Goal: Transaction & Acquisition: Purchase product/service

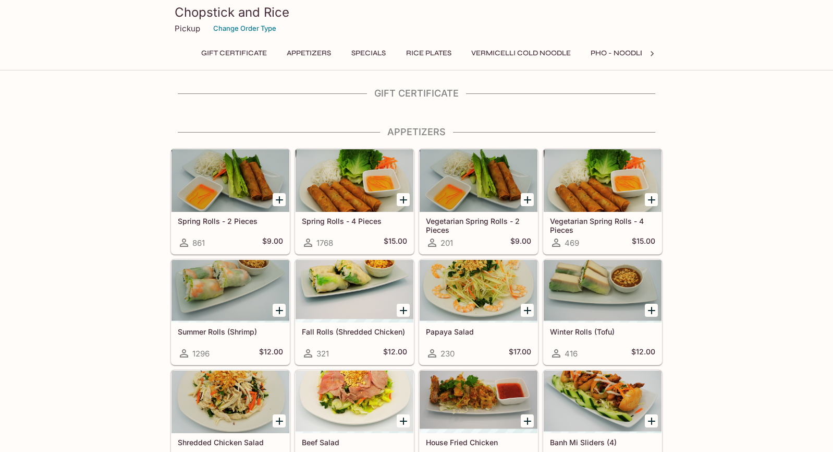
click at [403, 194] on icon "Add Spring Rolls - 4 Pieces" at bounding box center [403, 199] width 13 height 13
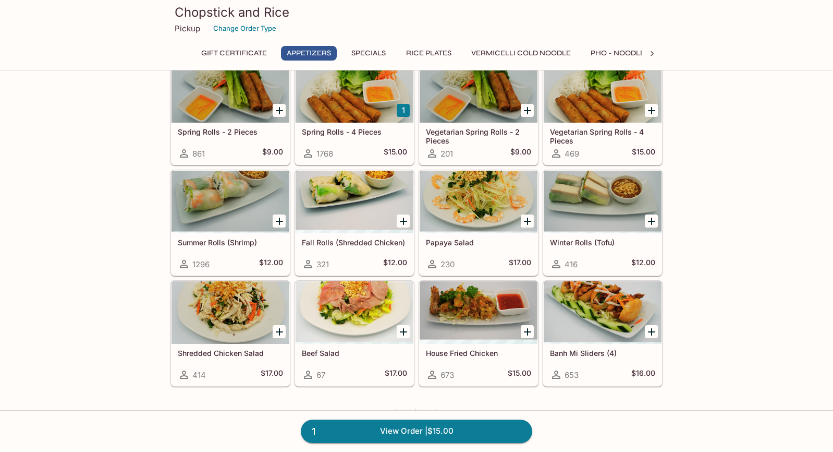
scroll to position [78, 0]
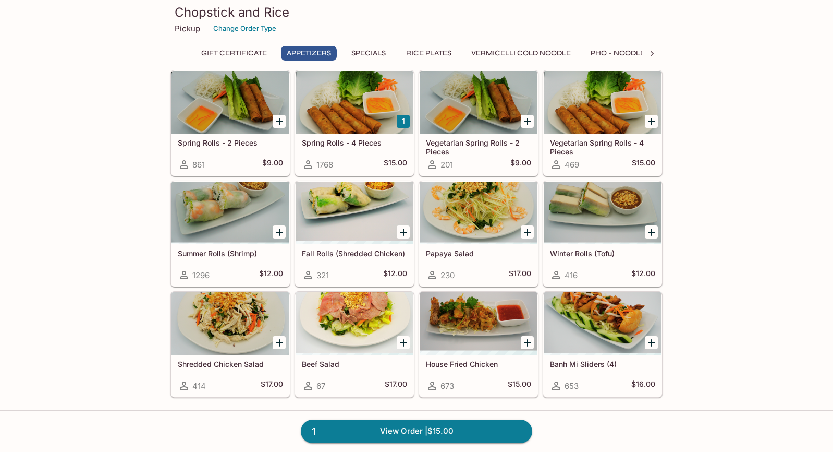
click at [603, 56] on button "Pho - Noodle Soup" at bounding box center [629, 53] width 88 height 15
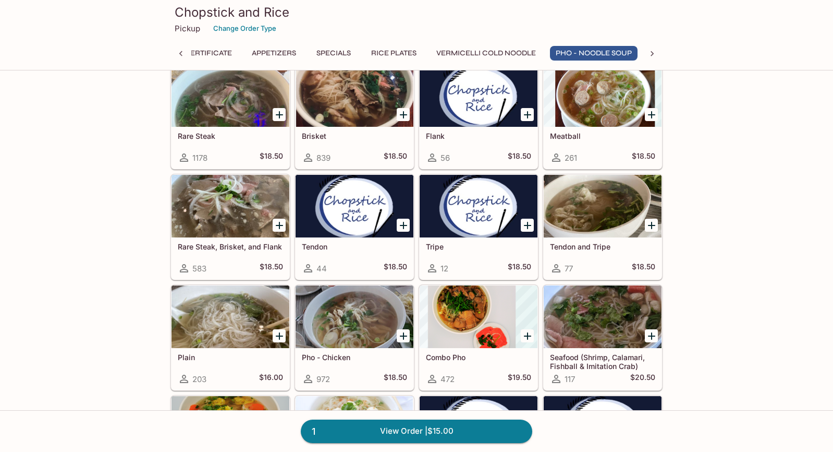
scroll to position [1236, 0]
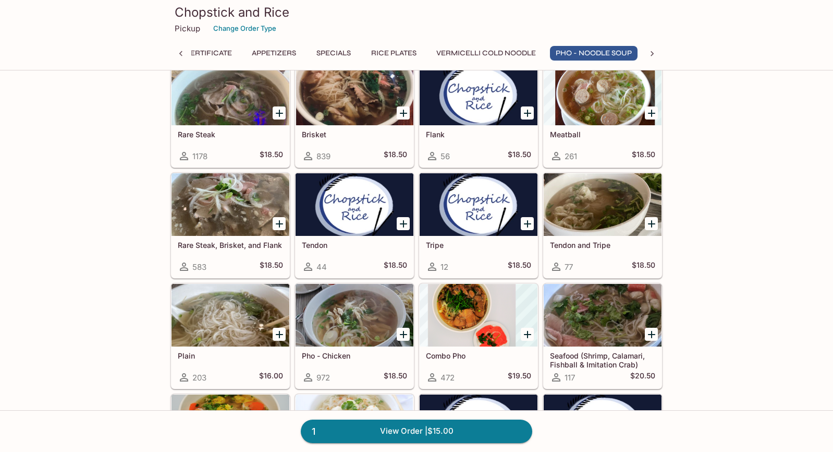
click at [403, 111] on icon "Add Brisket" at bounding box center [403, 113] width 7 height 7
click at [282, 228] on icon "Add Rare Steak, Brisket, and Flank" at bounding box center [279, 223] width 13 height 13
click at [400, 329] on icon "Add Pho - Chicken" at bounding box center [403, 334] width 13 height 13
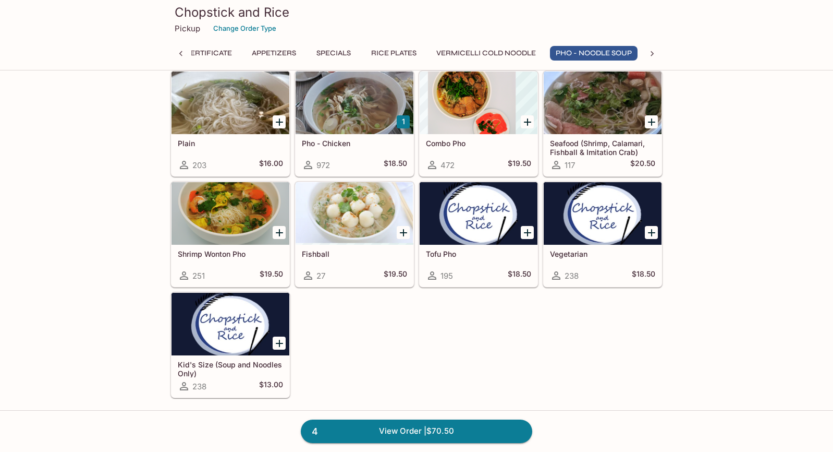
scroll to position [1452, 0]
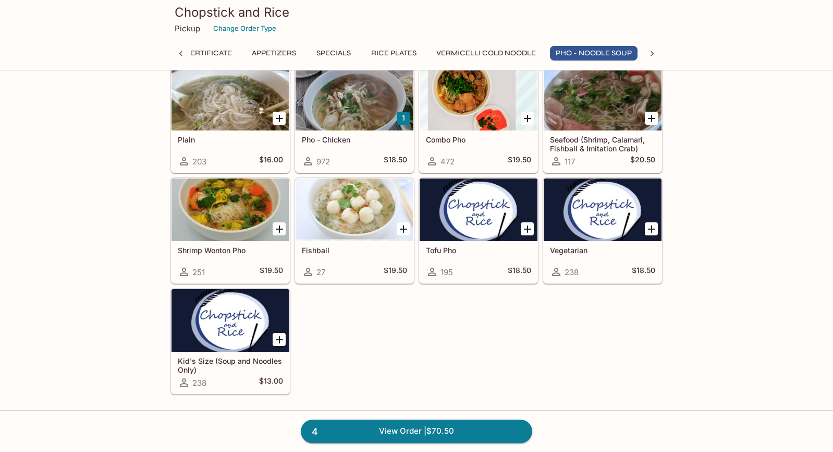
click at [278, 338] on icon "Add Kid's Size (Soup and Noodles Only)" at bounding box center [279, 339] width 7 height 7
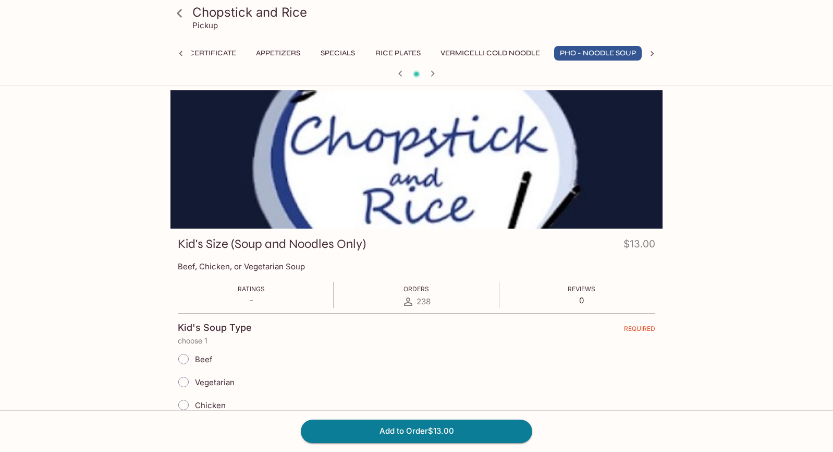
scroll to position [0, 35]
click at [189, 358] on input "Beef" at bounding box center [184, 359] width 22 height 22
radio input "true"
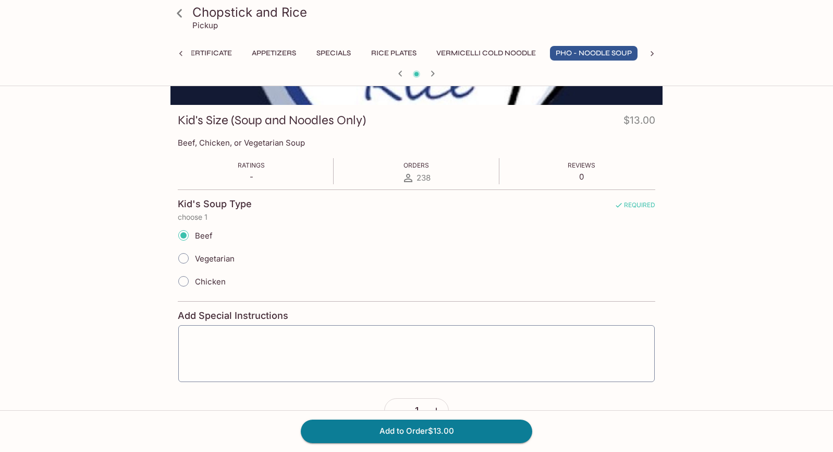
scroll to position [130, 0]
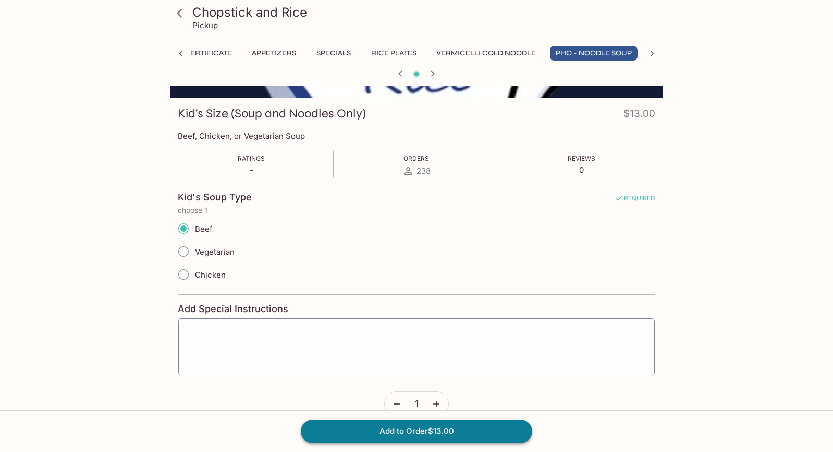
click at [415, 430] on button "Add to Order $13.00" at bounding box center [417, 430] width 232 height 23
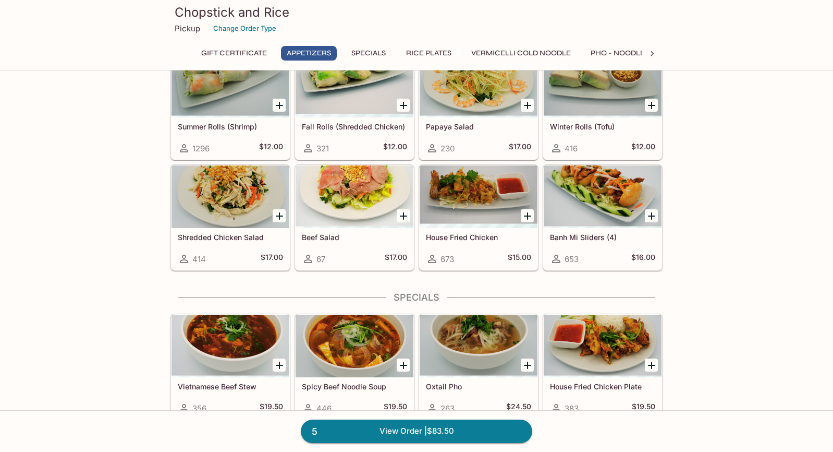
scroll to position [218, 0]
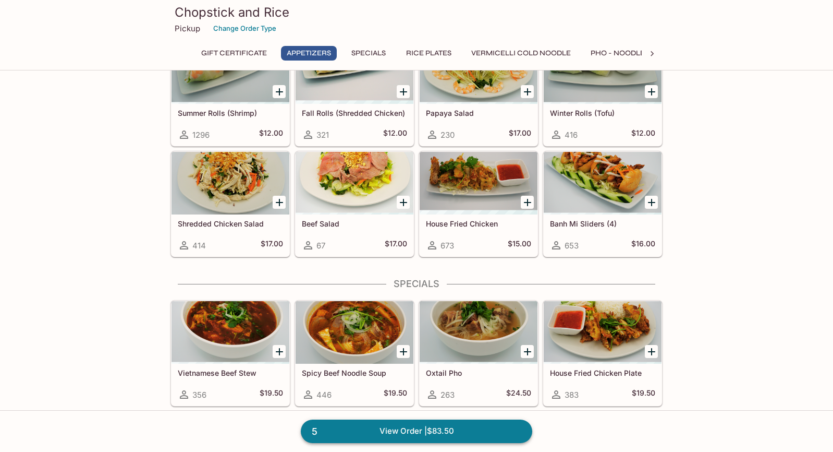
click at [457, 427] on link "5 View Order | $83.50" at bounding box center [417, 430] width 232 height 23
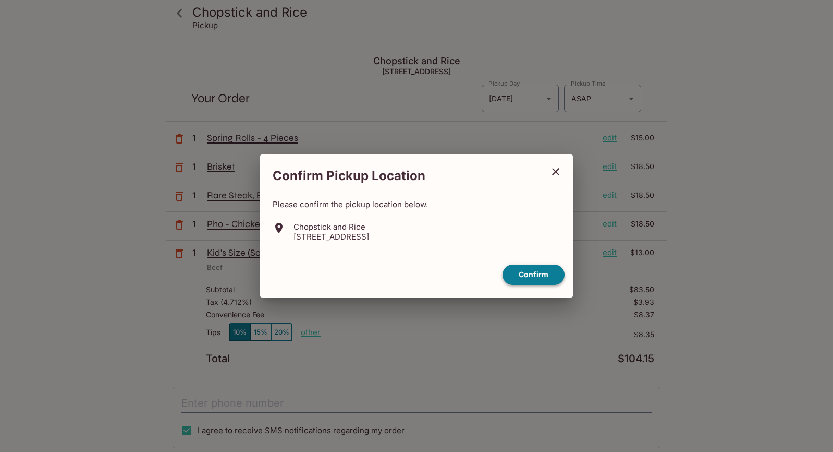
click at [536, 274] on button "Confirm" at bounding box center [534, 274] width 62 height 20
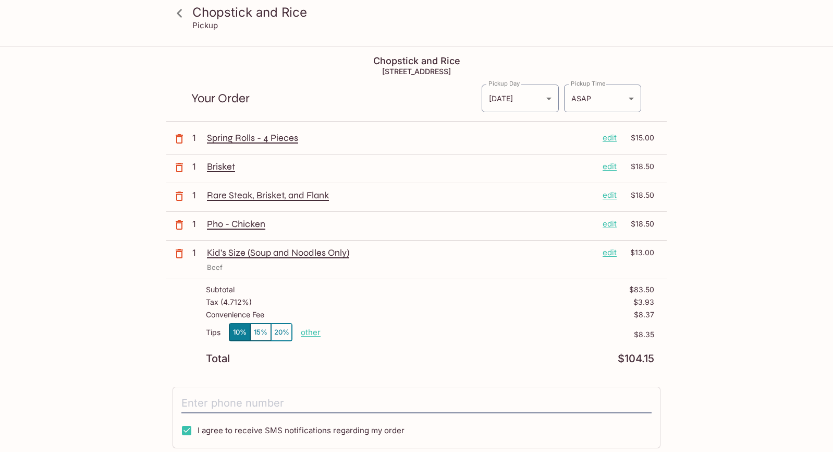
click at [309, 334] on p "other" at bounding box center [311, 332] width 20 height 10
click at [387, 333] on input "8.35" at bounding box center [371, 331] width 33 height 11
type input "0.00"
click at [307, 334] on p "other" at bounding box center [311, 332] width 20 height 10
type input "5.00"
